Goal: Find specific page/section: Find specific page/section

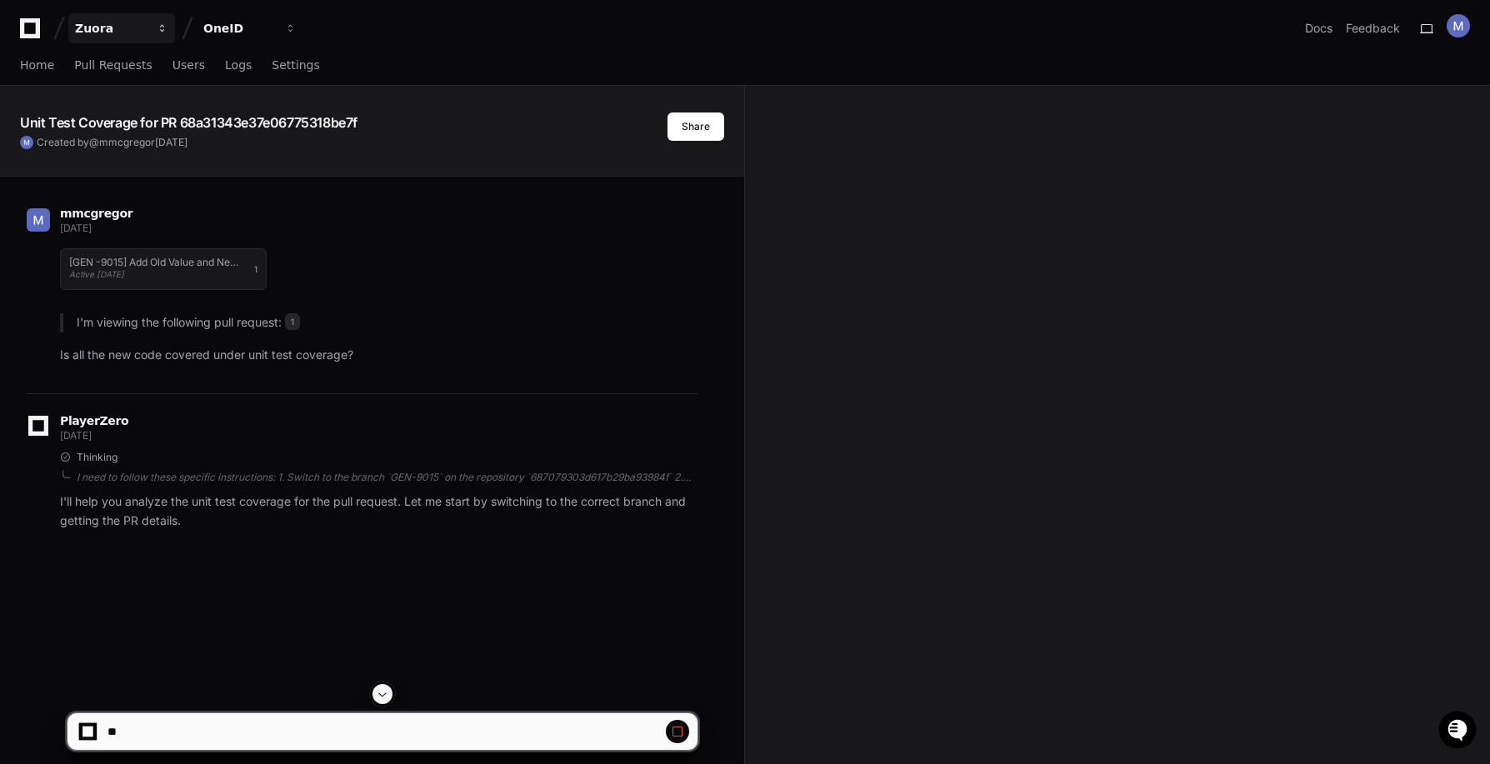
click at [97, 31] on div "Zuora" at bounding box center [111, 28] width 72 height 17
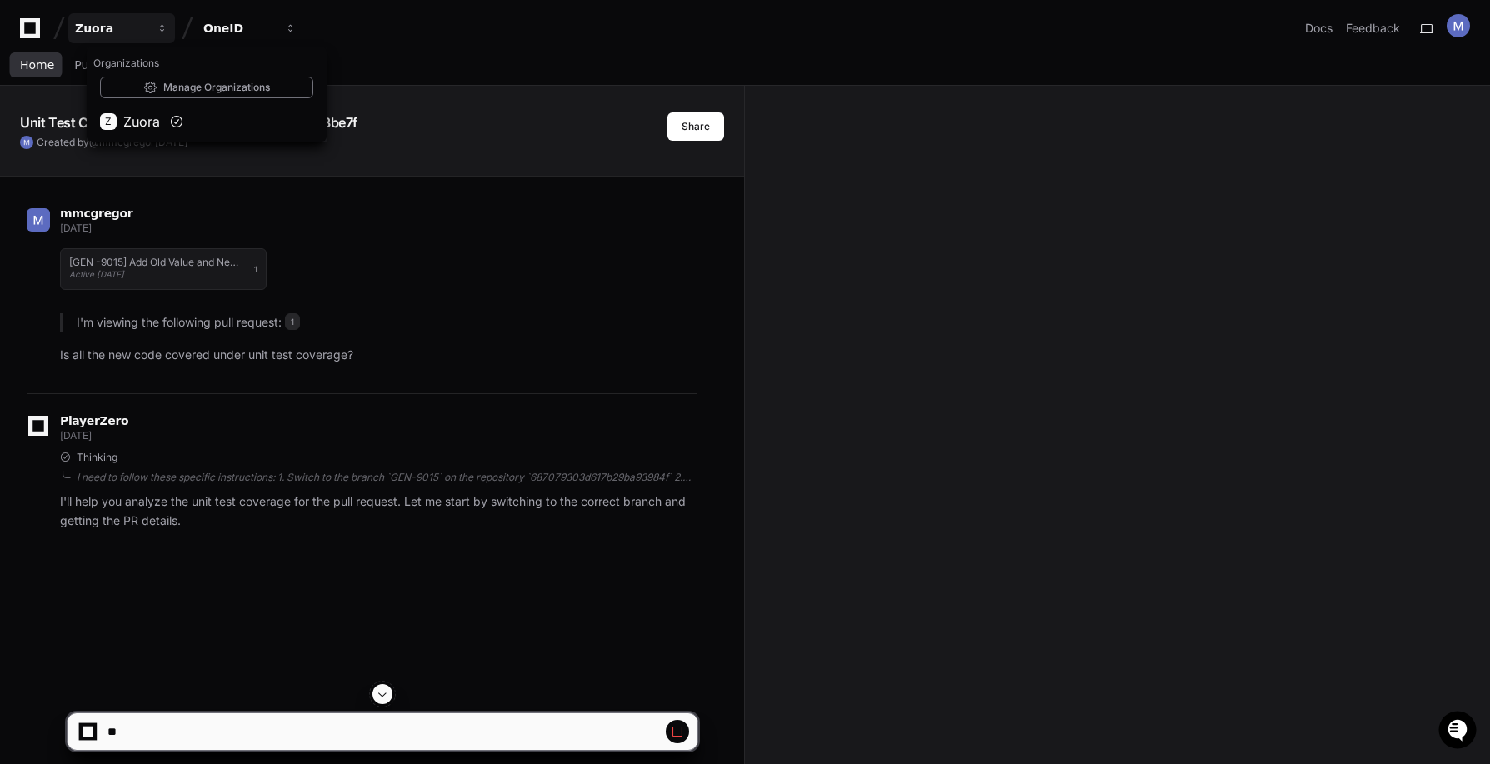
click at [42, 65] on span "Home" at bounding box center [37, 65] width 34 height 10
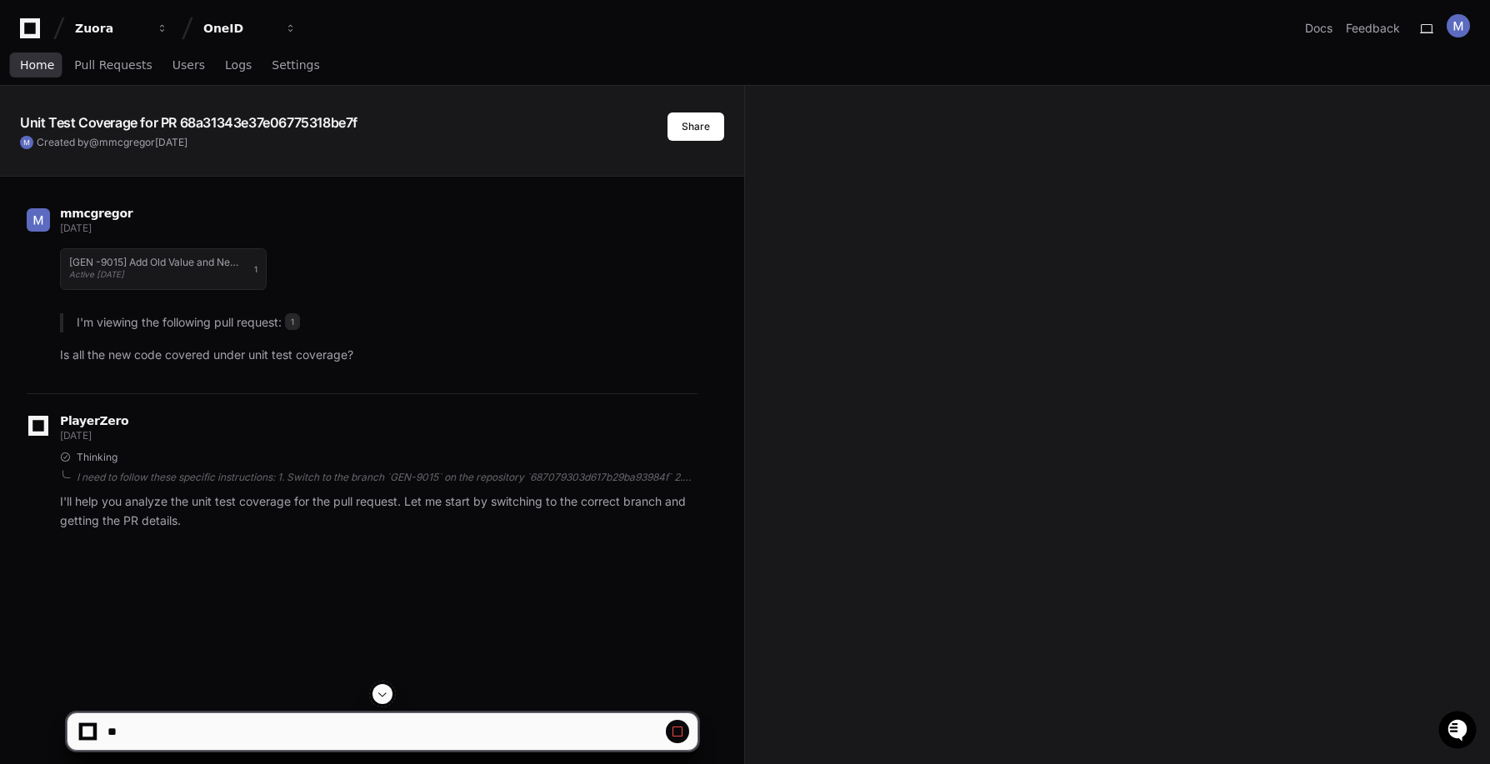
click at [42, 67] on span "Home" at bounding box center [37, 65] width 34 height 10
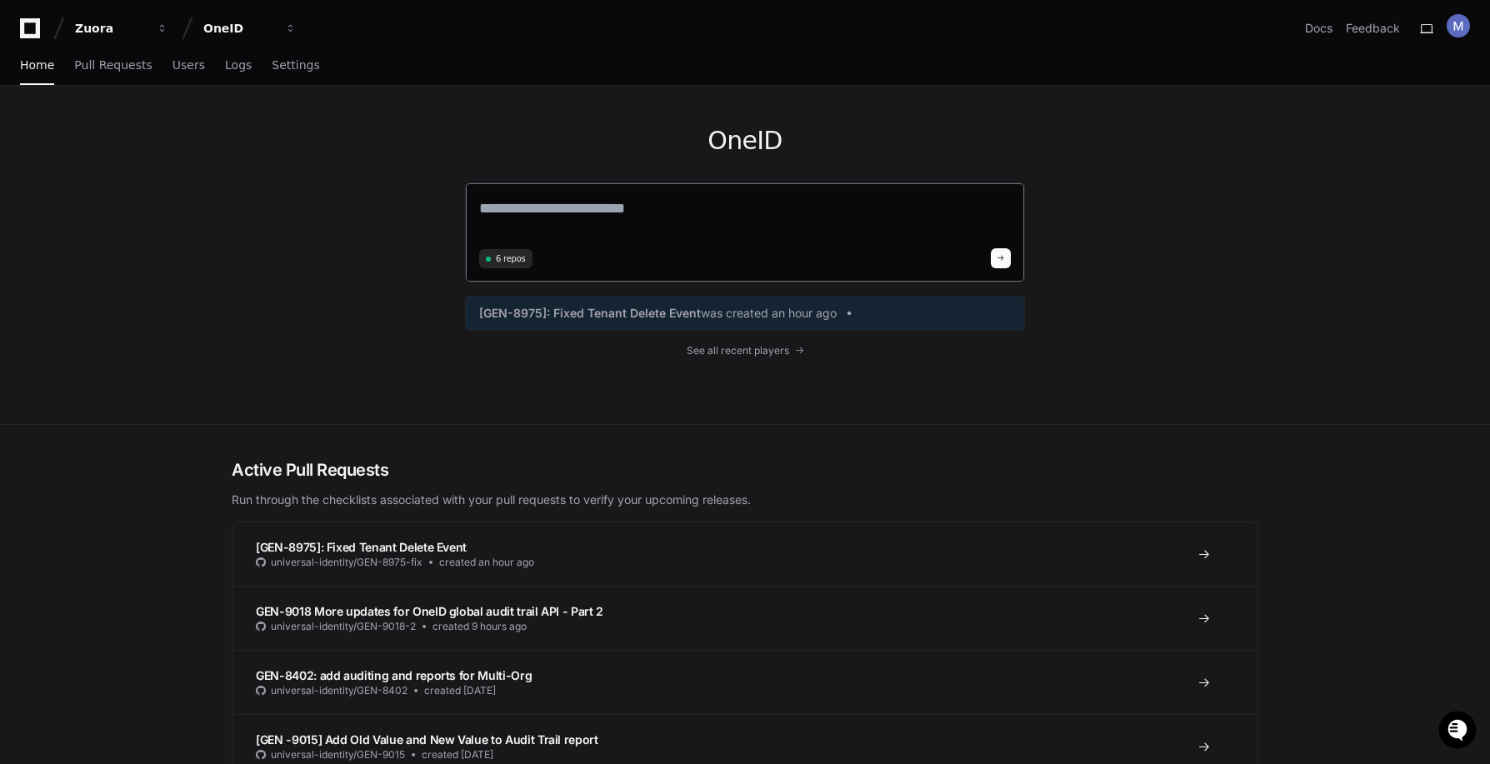
click at [665, 205] on textarea at bounding box center [745, 220] width 532 height 47
type textarea "**********"
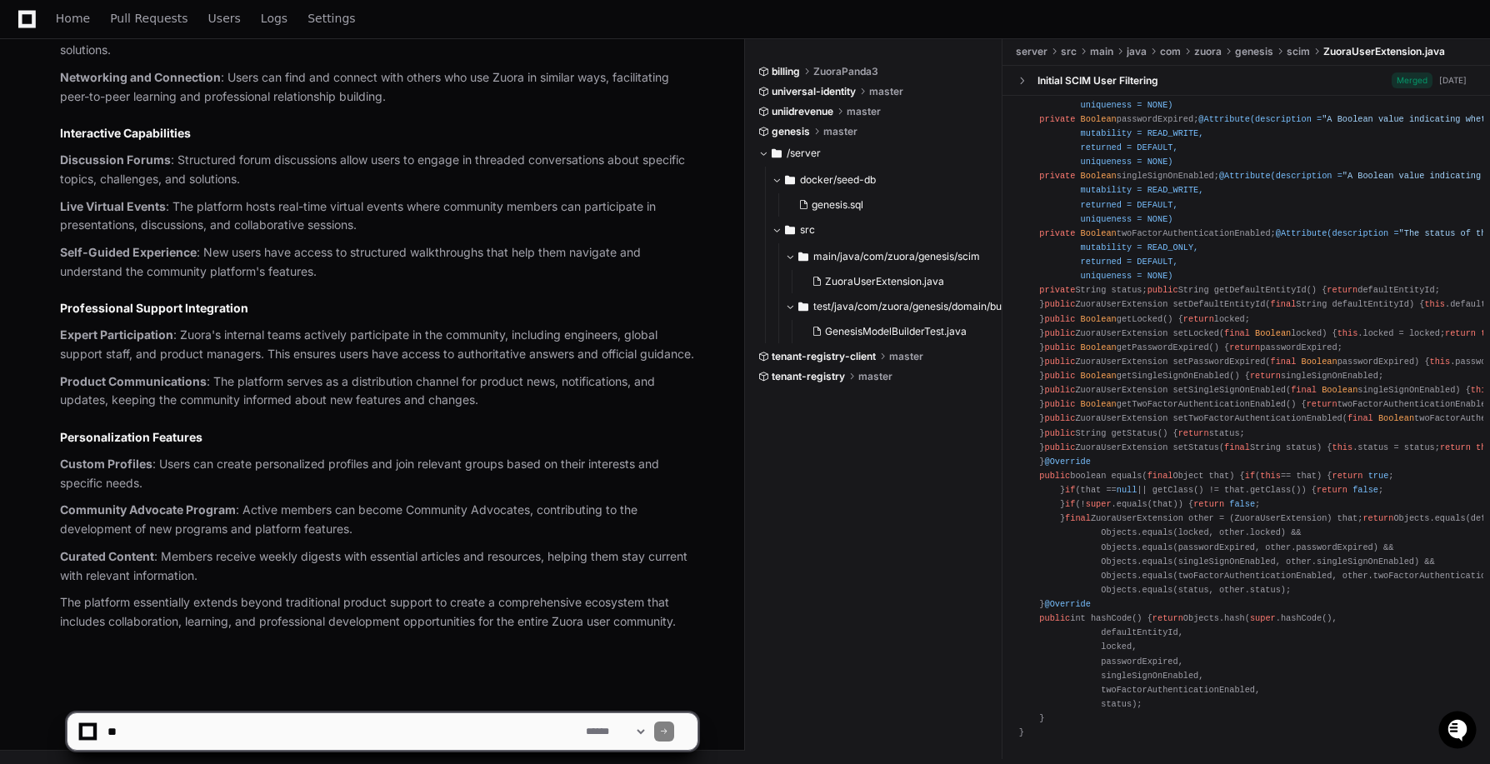
scroll to position [1387, 0]
click at [913, 280] on span "ZuoraUserExtension.java" at bounding box center [884, 281] width 119 height 13
click at [924, 279] on span "ZuoraUserExtension.java" at bounding box center [884, 281] width 119 height 13
click at [806, 74] on span at bounding box center [806, 72] width 10 height 10
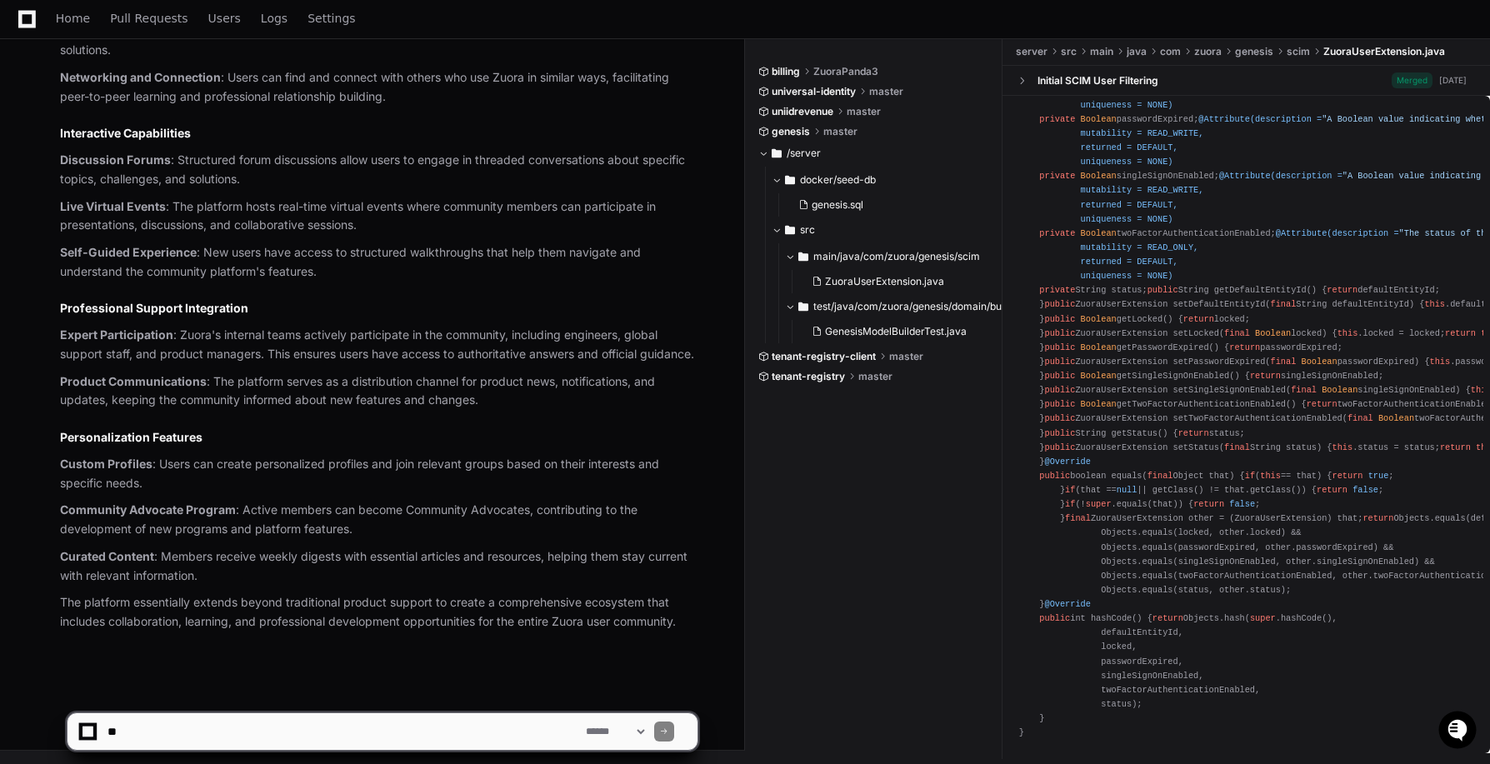
click at [811, 73] on span at bounding box center [806, 72] width 10 height 10
click at [794, 73] on span "billing" at bounding box center [785, 71] width 28 height 13
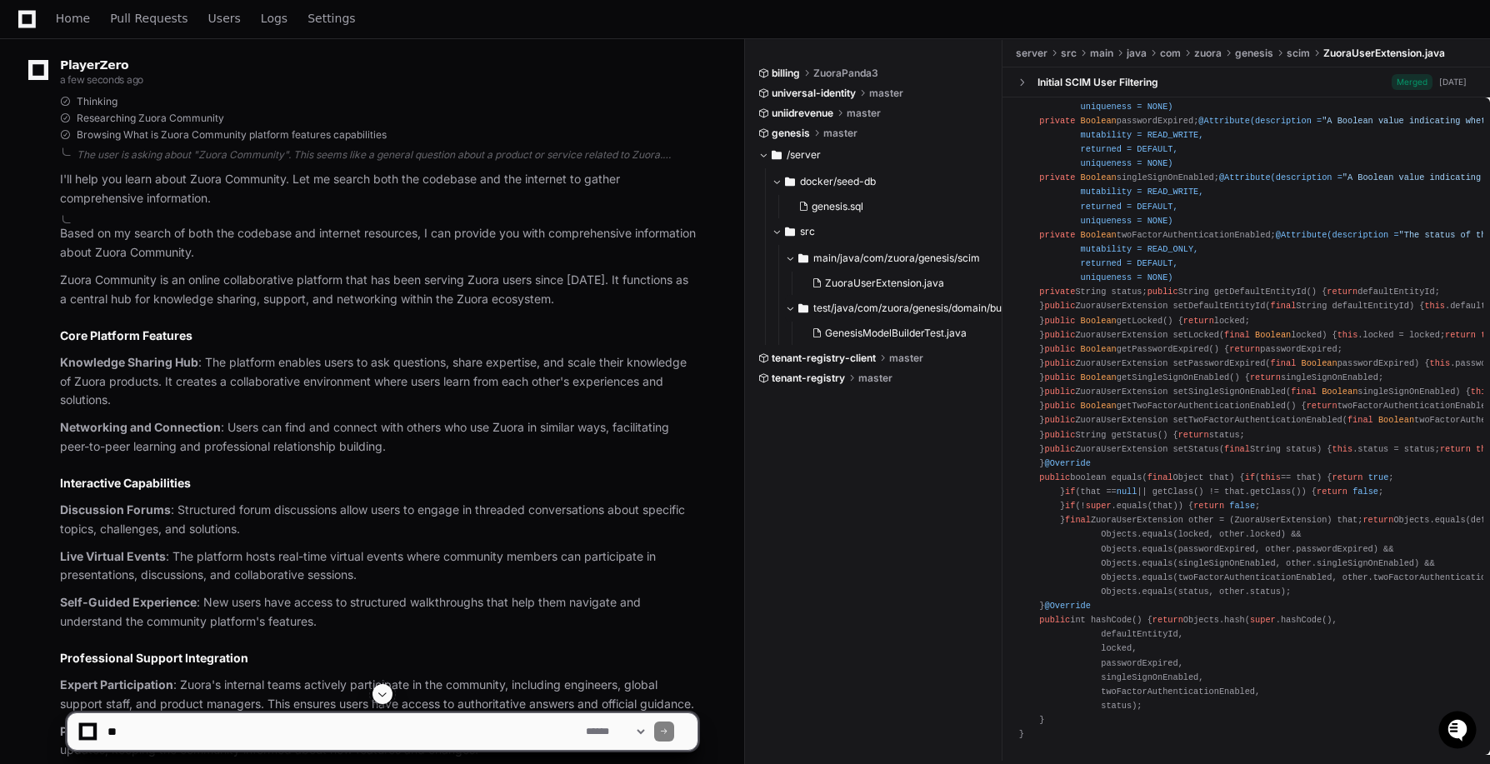
scroll to position [242, 0]
